Goal: Find contact information: Find contact information

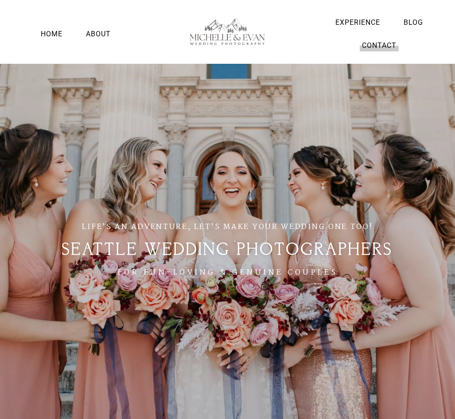
click at [385, 48] on link "Contact" at bounding box center [379, 45] width 39 height 12
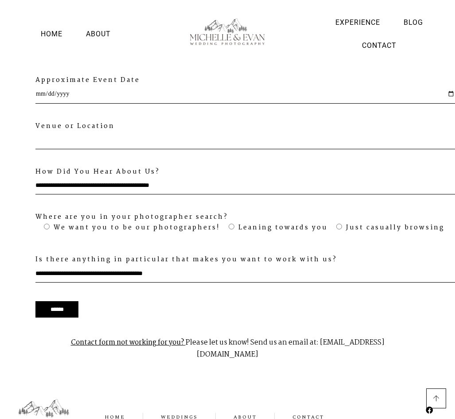
scroll to position [850, 0]
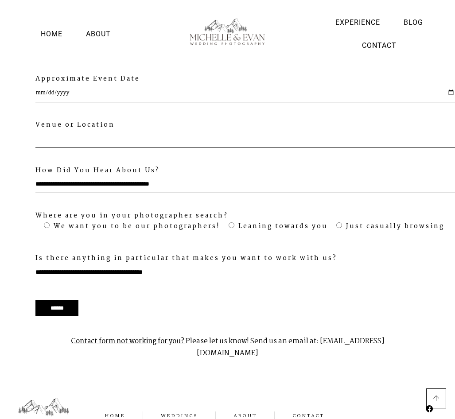
click at [303, 412] on span "Contact" at bounding box center [307, 416] width 31 height 9
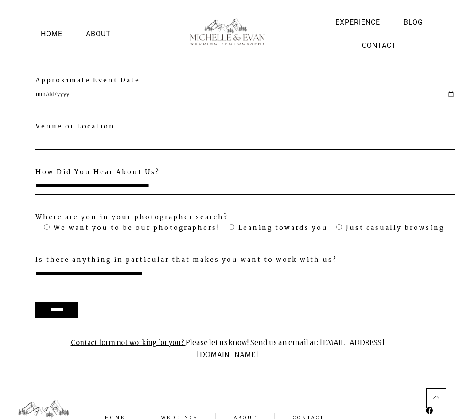
scroll to position [850, 0]
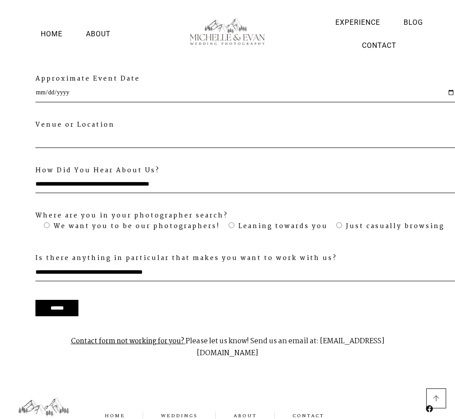
click at [429, 405] on icon at bounding box center [429, 408] width 7 height 7
click at [309, 412] on span "Contact" at bounding box center [307, 416] width 31 height 9
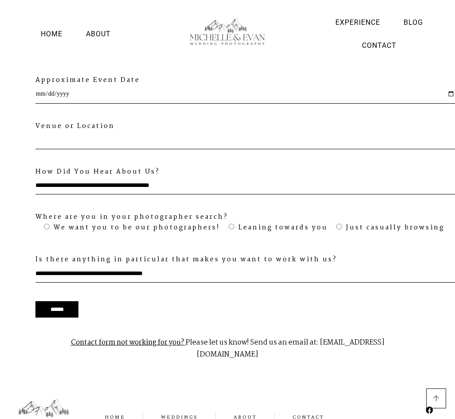
scroll to position [850, 0]
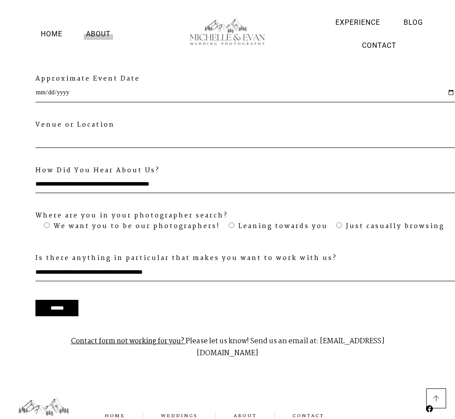
click at [92, 31] on link "About" at bounding box center [98, 34] width 29 height 12
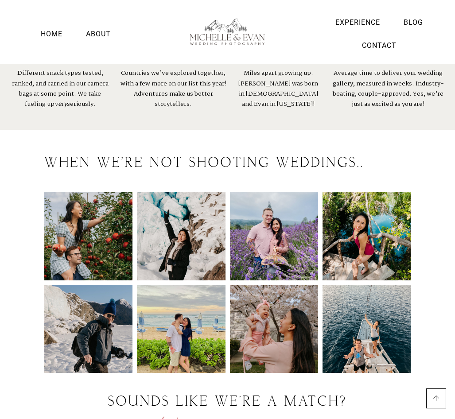
scroll to position [1057, 0]
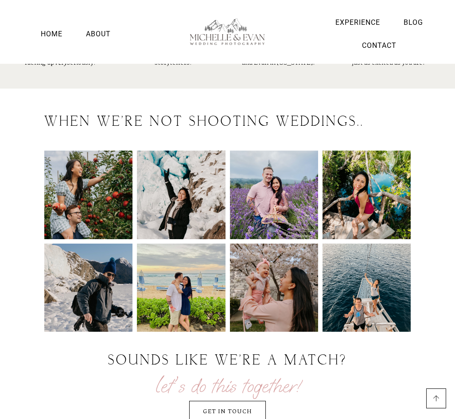
click at [431, 401] on link at bounding box center [436, 399] width 20 height 20
click at [244, 406] on span "Get in touch" at bounding box center [228, 411] width 44 height 10
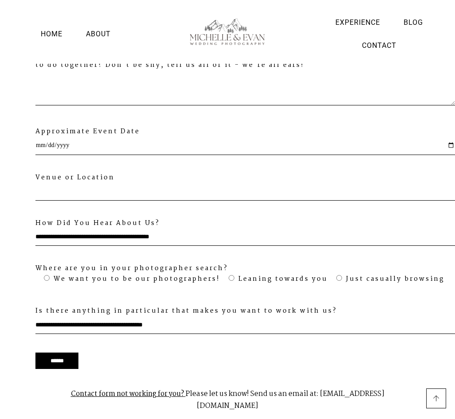
scroll to position [850, 0]
